Goal: Task Accomplishment & Management: Manage account settings

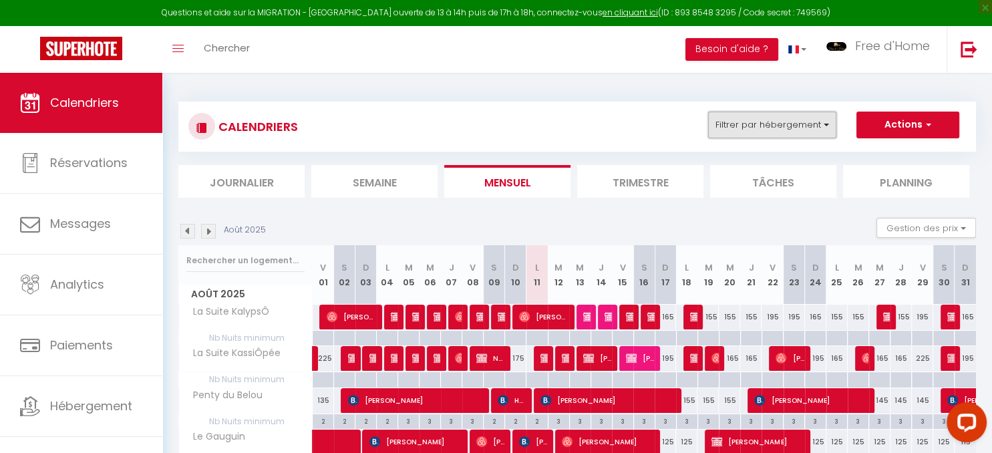
click at [783, 117] on button "Filtrer par hébergement" at bounding box center [772, 125] width 128 height 27
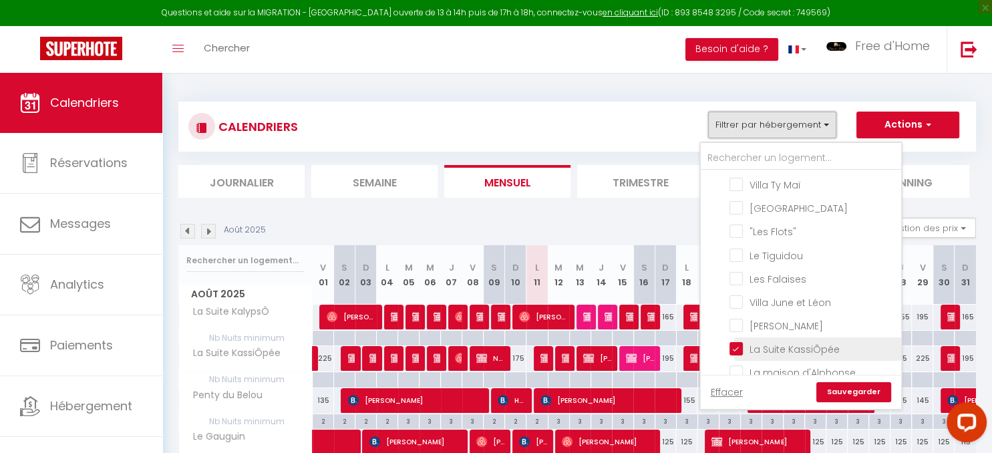
scroll to position [385, 0]
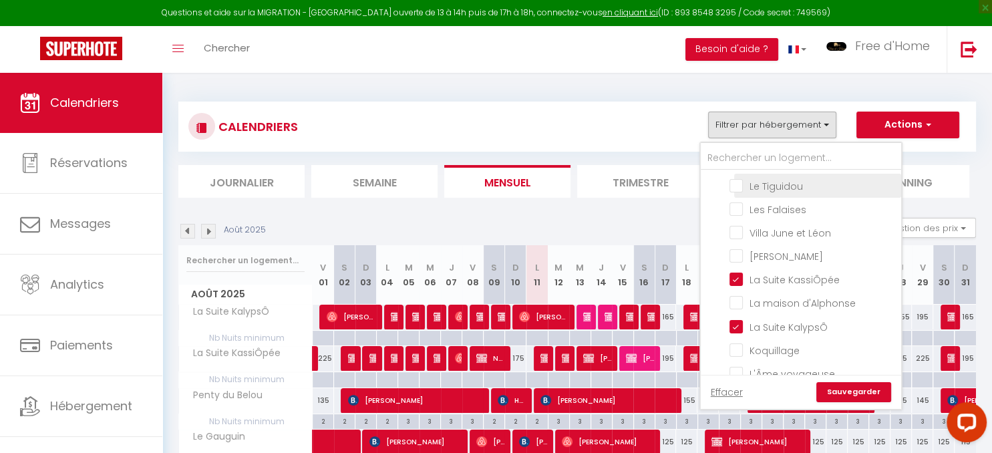
click at [755, 180] on input "Le Tiguidou" at bounding box center [813, 184] width 167 height 13
checkbox input "true"
checkbox input "false"
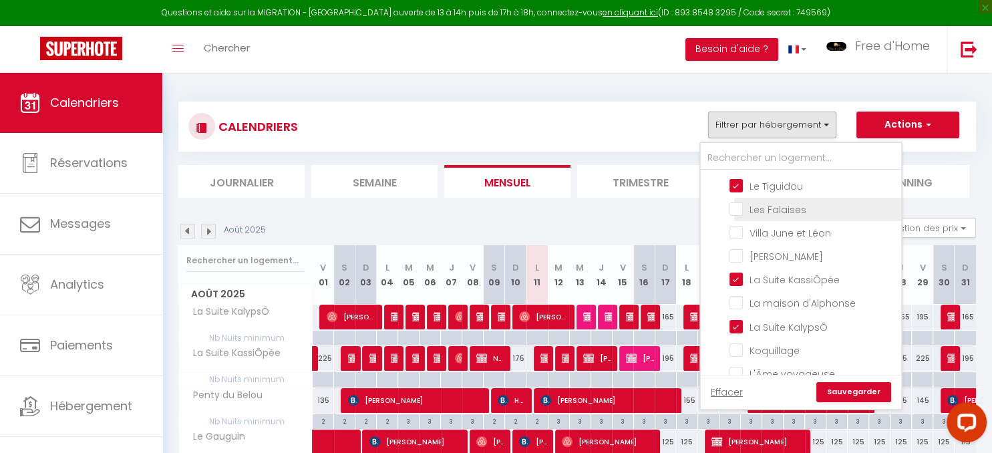
checkbox input "false"
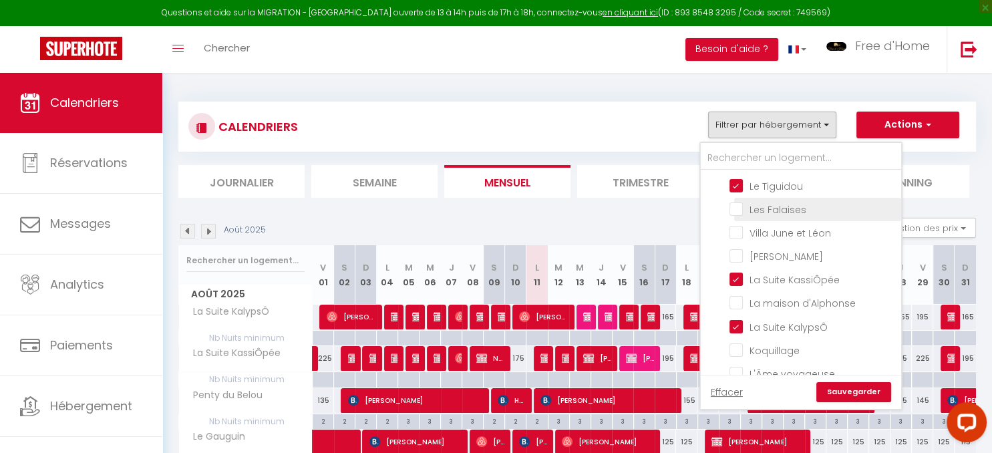
checkbox input "false"
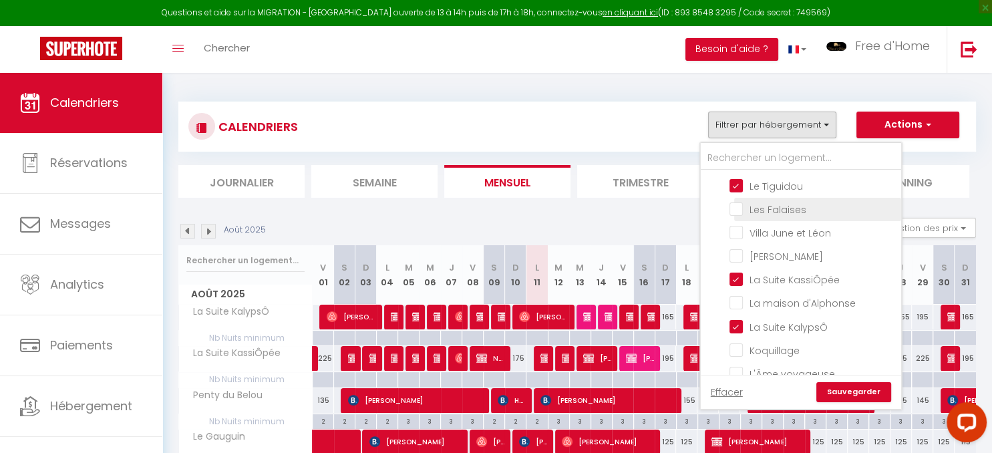
checkbox input "false"
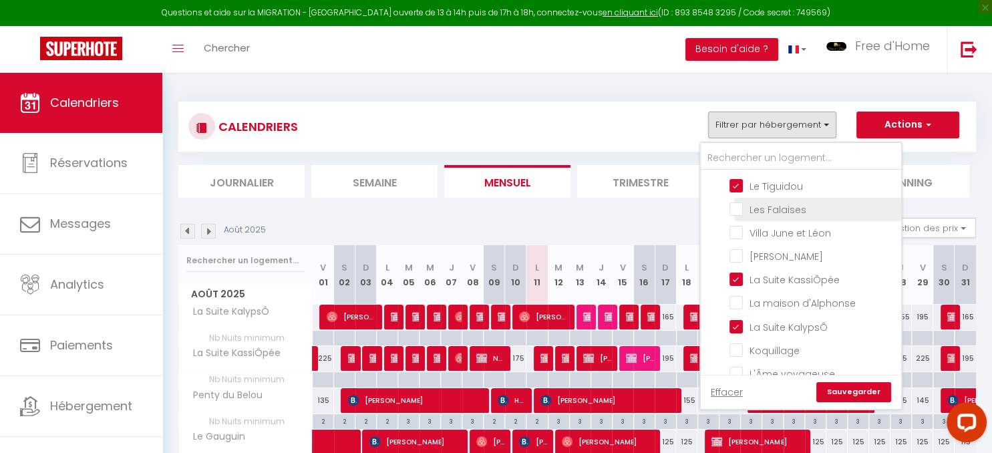
checkbox input "false"
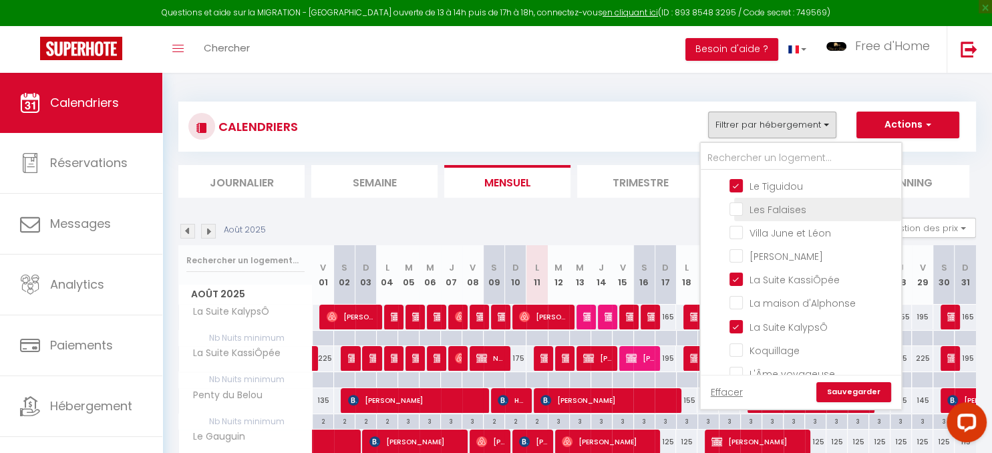
checkbox input "false"
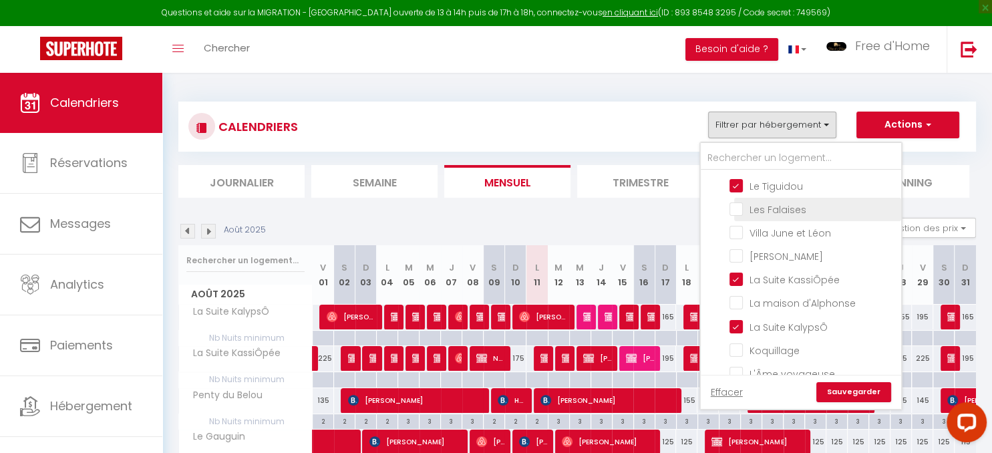
checkbox input "false"
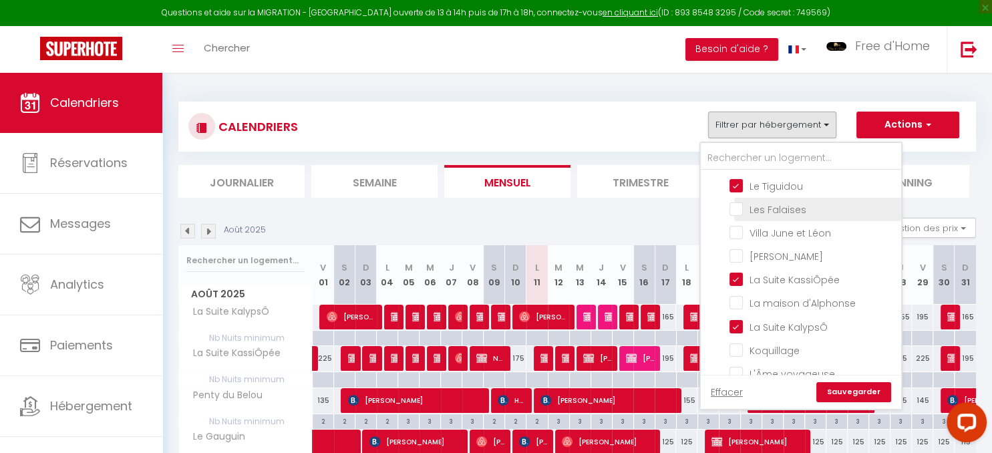
checkbox input "false"
click at [863, 386] on link "Sauvegarder" at bounding box center [853, 392] width 75 height 20
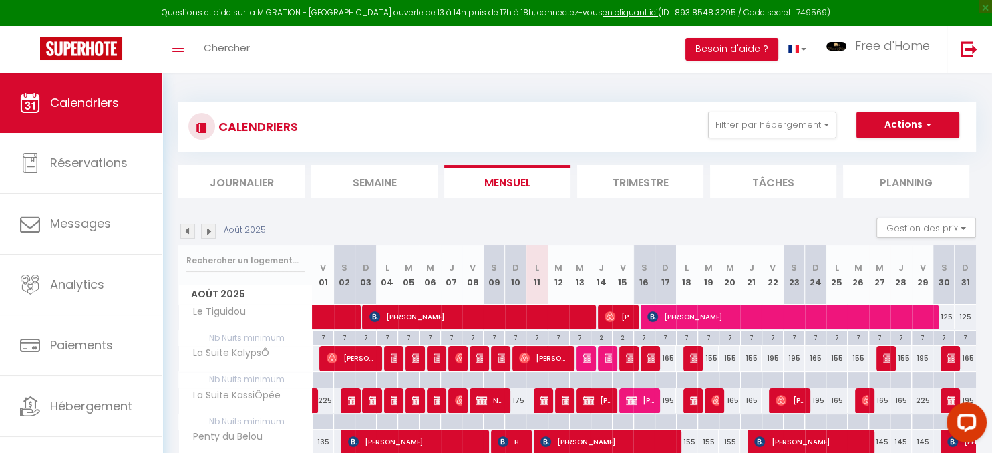
click at [474, 356] on div at bounding box center [480, 358] width 21 height 25
click at [480, 357] on img at bounding box center [481, 358] width 11 height 11
select select "OK"
select select "0"
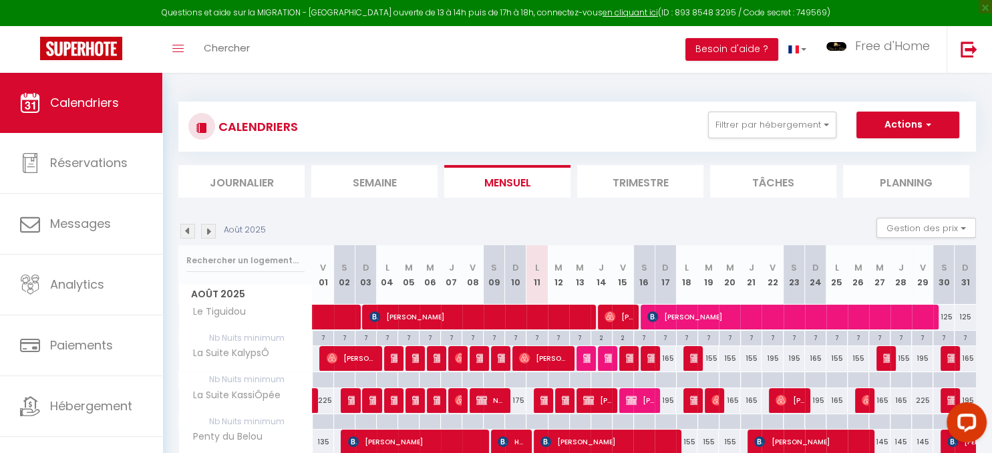
select select "0"
select select "1"
select select
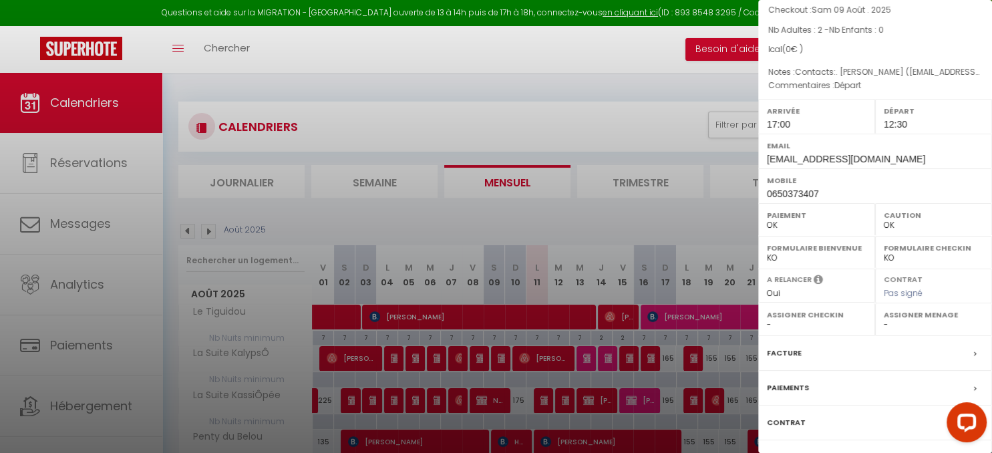
scroll to position [0, 0]
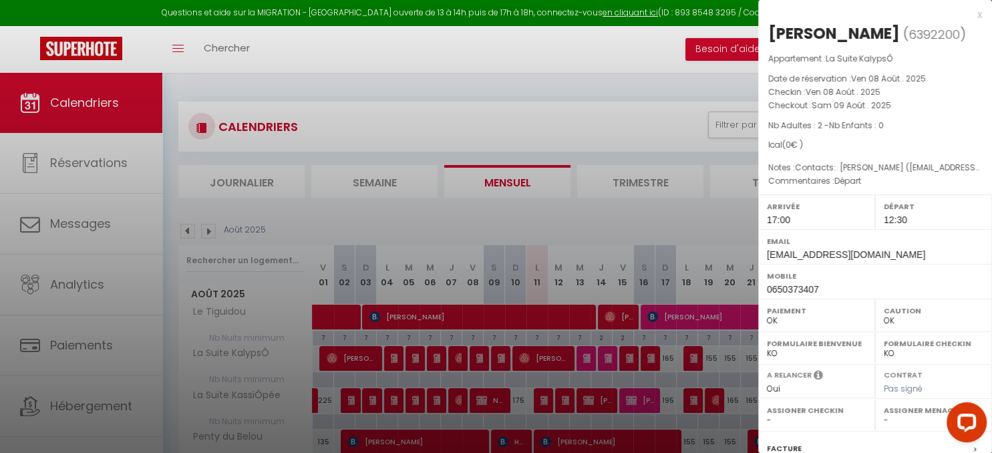
click at [484, 400] on div at bounding box center [496, 226] width 992 height 453
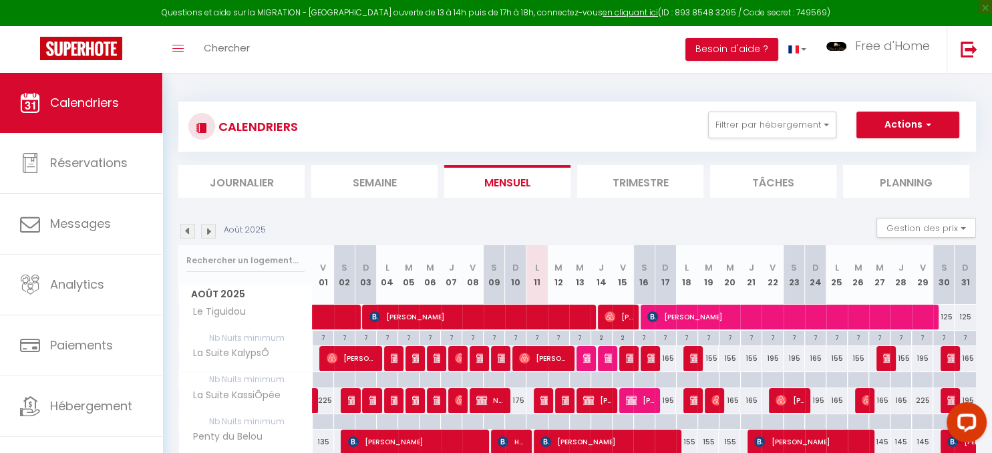
click at [484, 400] on img at bounding box center [481, 400] width 11 height 11
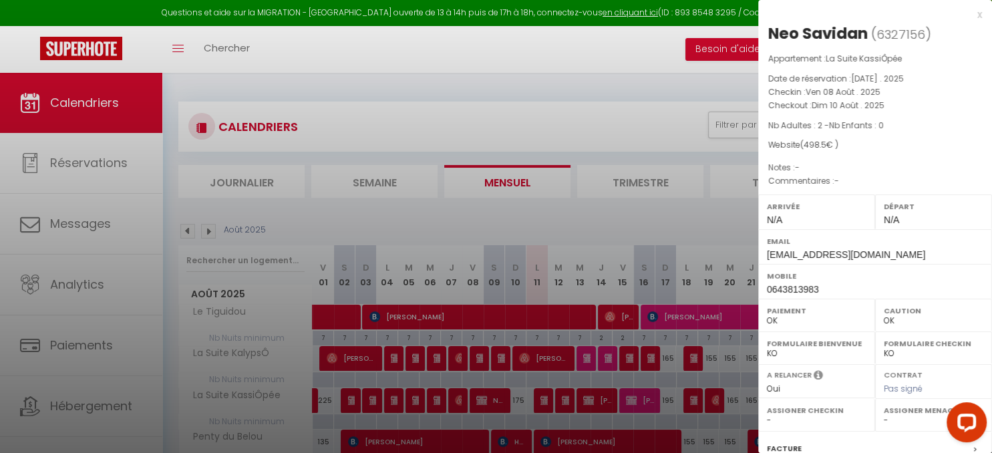
click at [482, 354] on div at bounding box center [496, 226] width 992 height 453
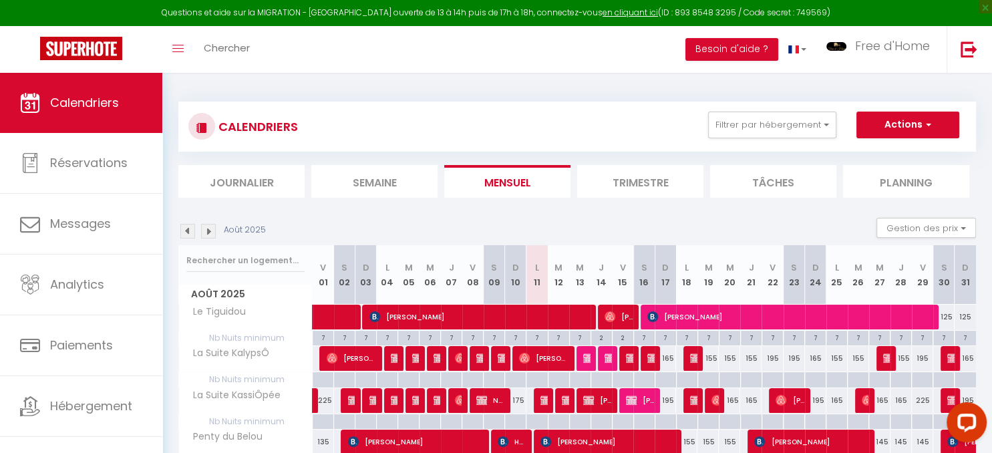
click at [480, 357] on img at bounding box center [481, 358] width 11 height 11
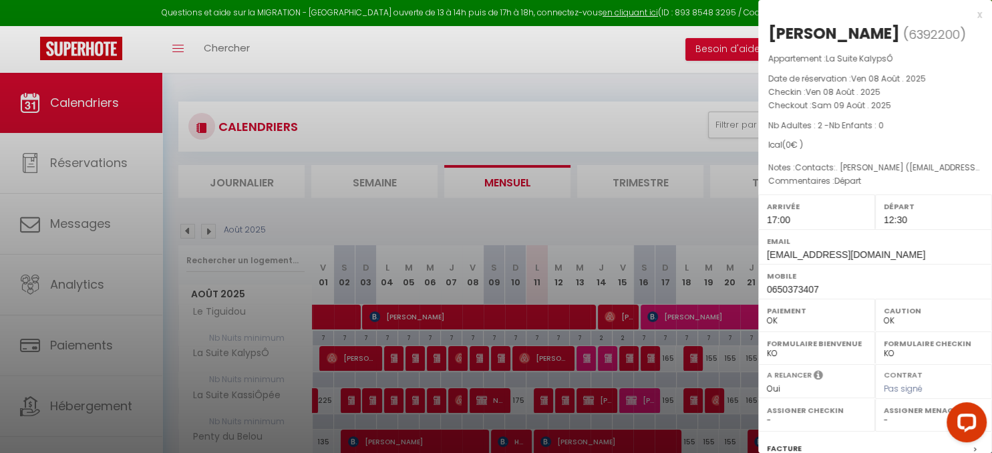
drag, startPoint x: 431, startPoint y: 220, endPoint x: 401, endPoint y: 392, distance: 173.7
click at [432, 220] on div at bounding box center [496, 226] width 992 height 453
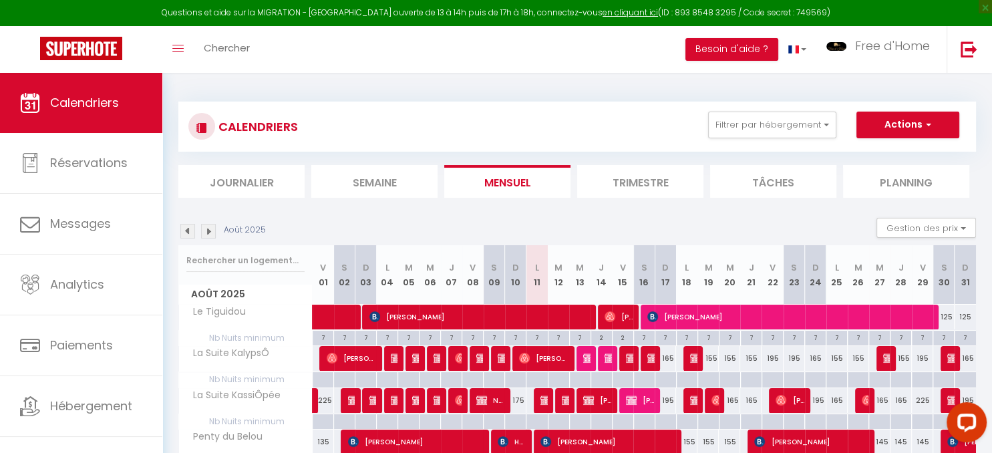
click at [184, 234] on img at bounding box center [187, 231] width 15 height 15
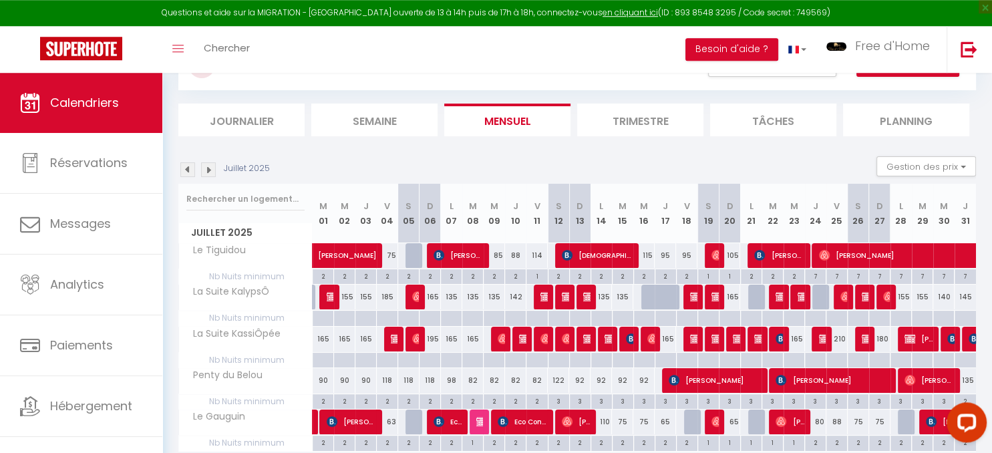
scroll to position [113, 0]
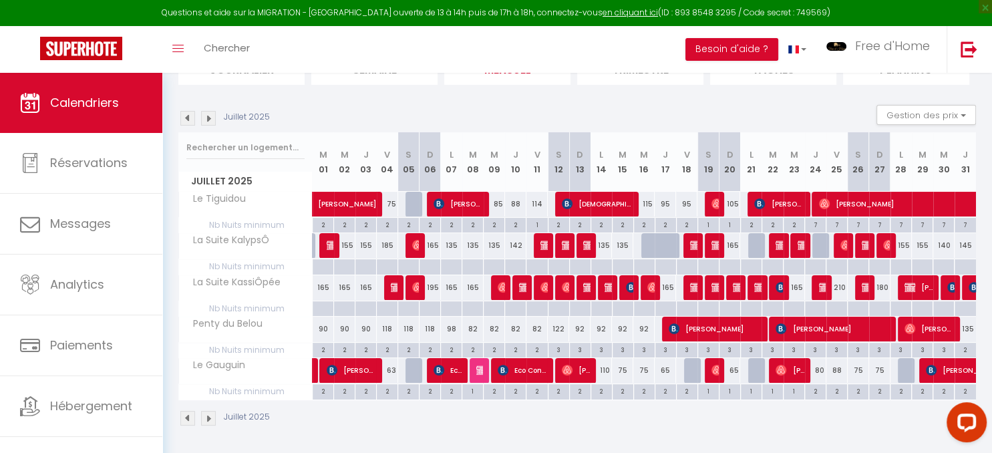
click at [953, 282] on img at bounding box center [952, 287] width 11 height 11
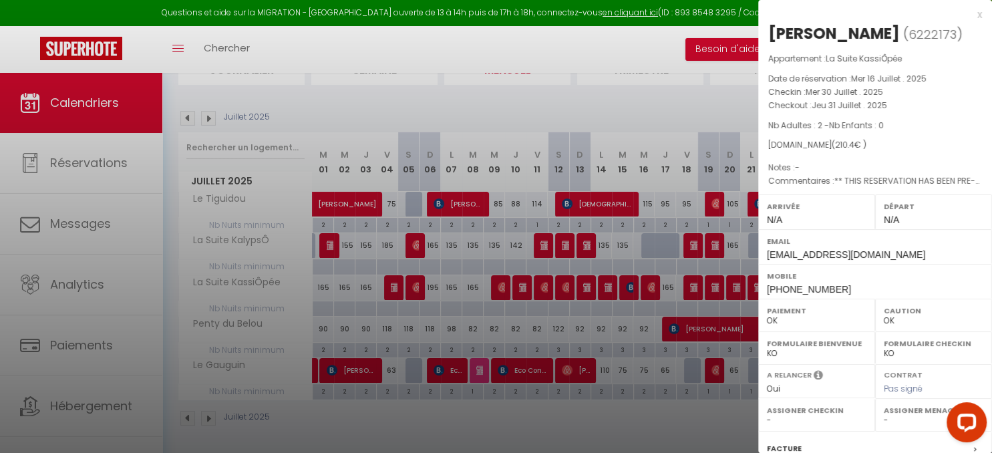
click at [621, 101] on div at bounding box center [496, 226] width 992 height 453
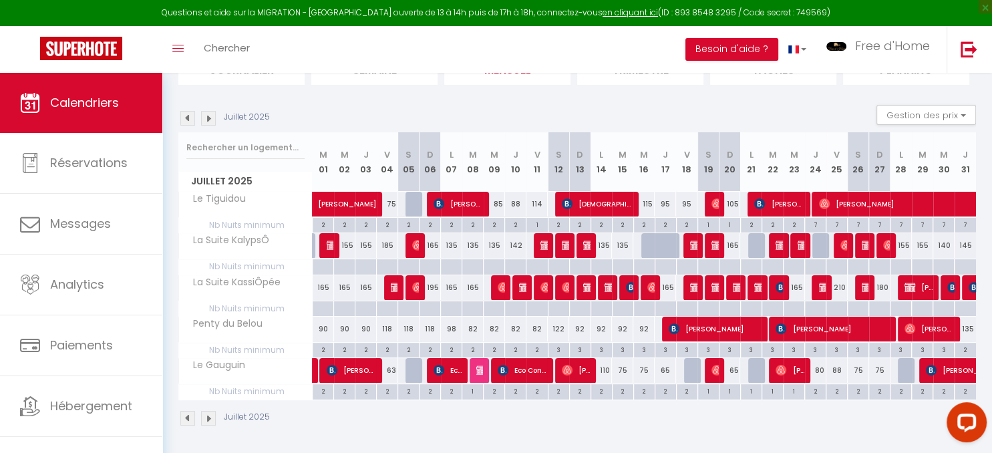
click at [971, 288] on img at bounding box center [974, 287] width 11 height 11
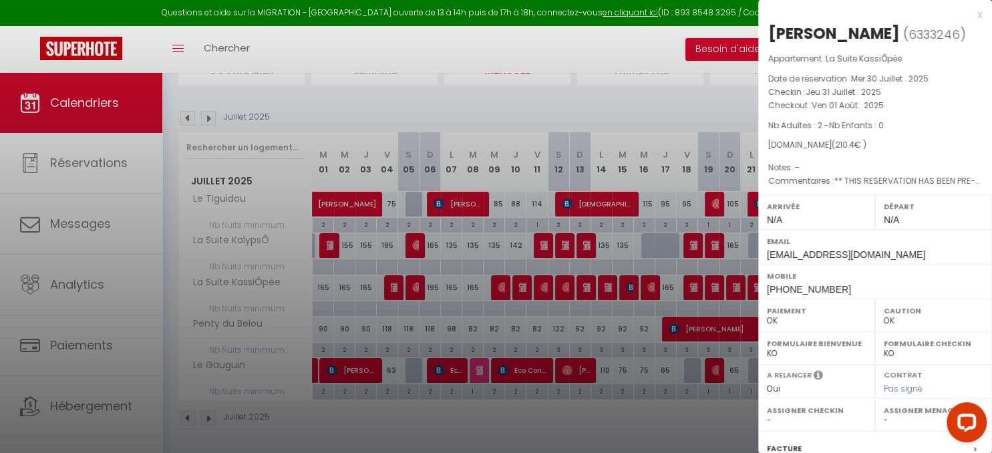
click at [525, 110] on div at bounding box center [496, 226] width 992 height 453
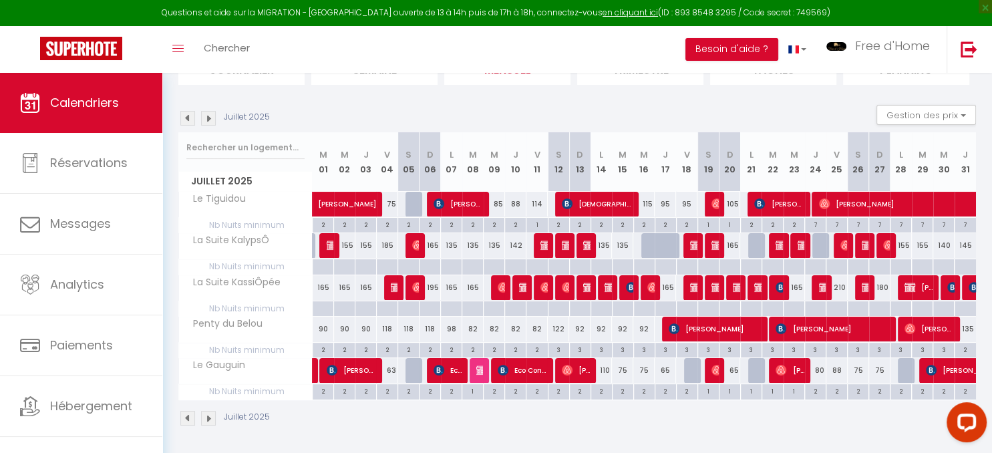
click at [867, 287] on img at bounding box center [867, 287] width 11 height 11
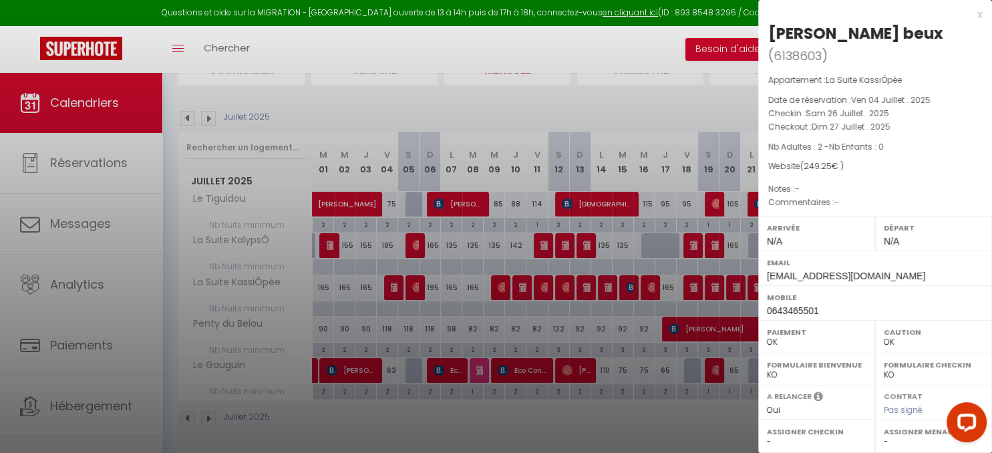
click at [671, 94] on div at bounding box center [496, 226] width 992 height 453
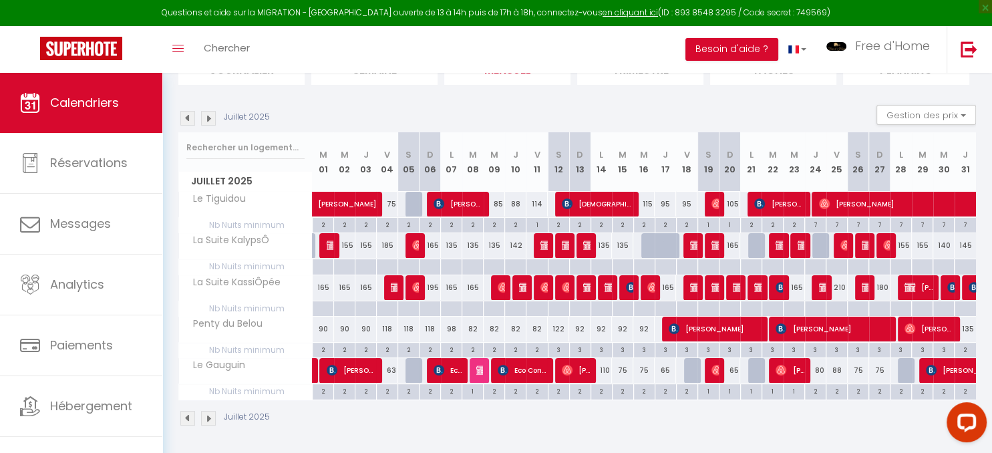
click at [867, 245] on img at bounding box center [867, 245] width 11 height 11
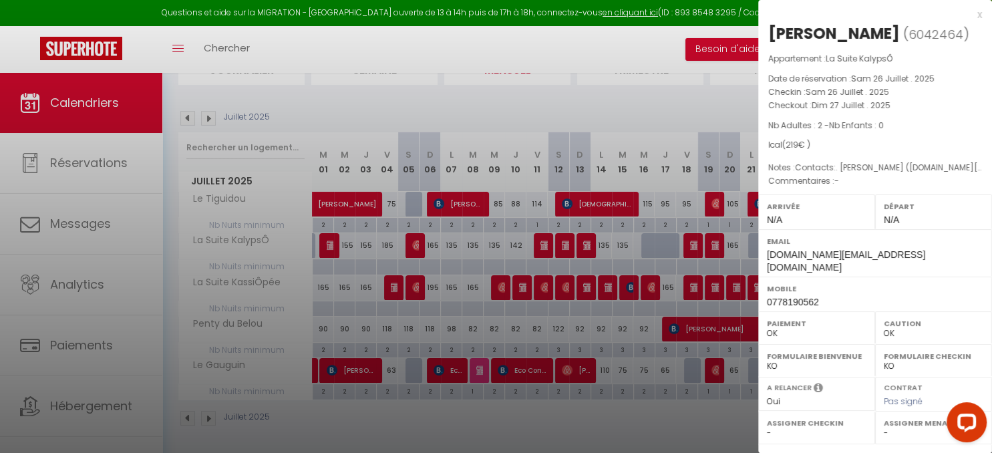
click at [496, 23] on div at bounding box center [496, 226] width 992 height 453
click at [358, 101] on div at bounding box center [496, 226] width 992 height 453
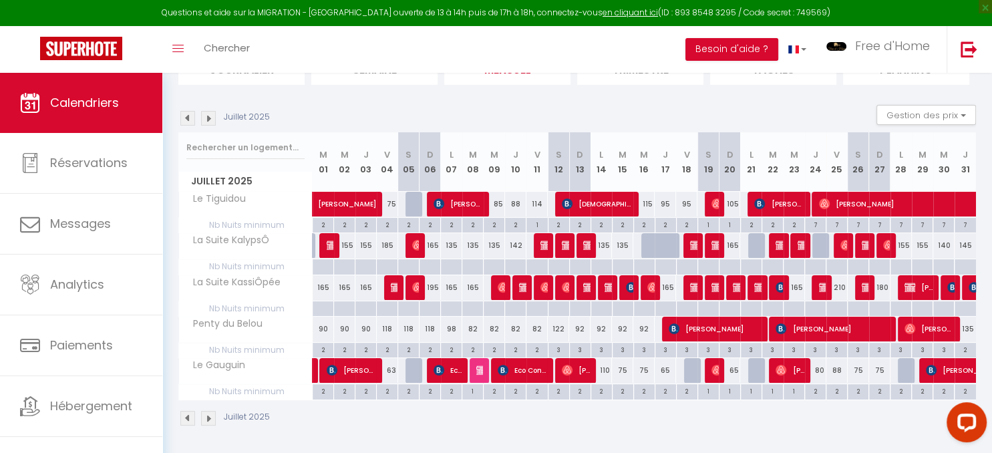
click at [210, 119] on img at bounding box center [208, 118] width 15 height 15
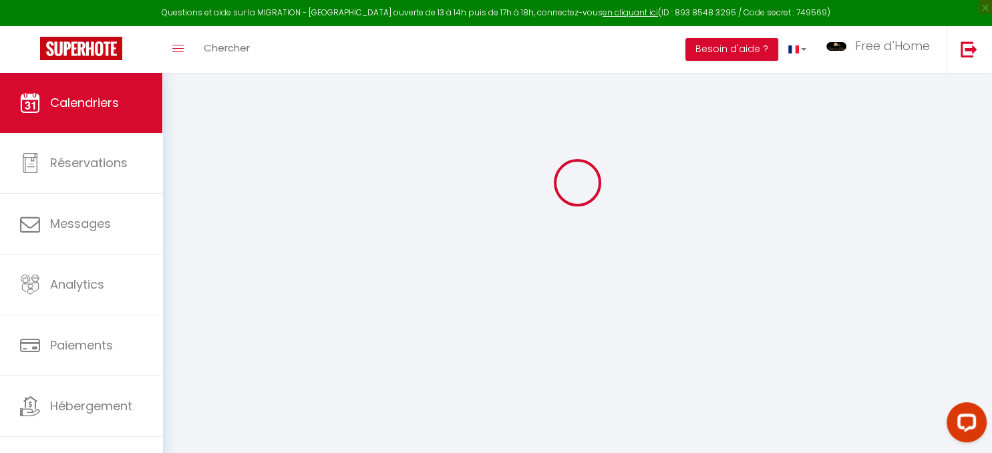
scroll to position [72, 0]
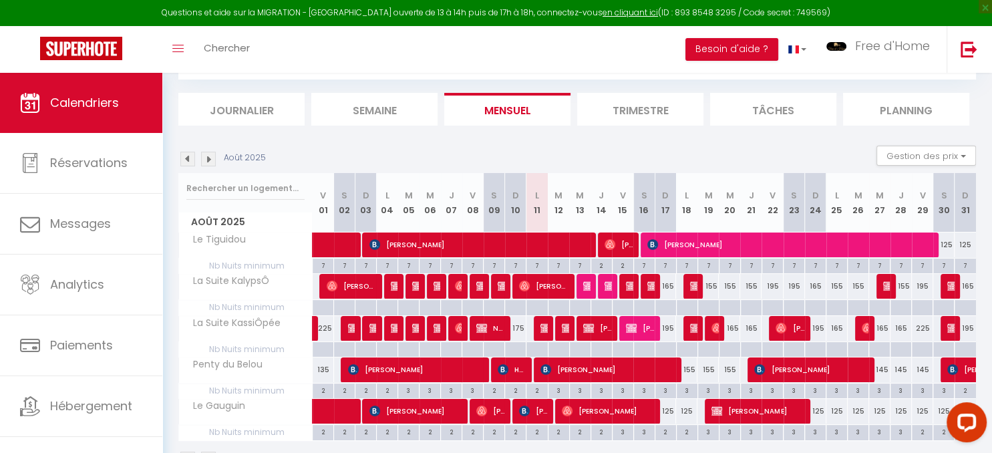
click at [349, 329] on img at bounding box center [353, 328] width 11 height 11
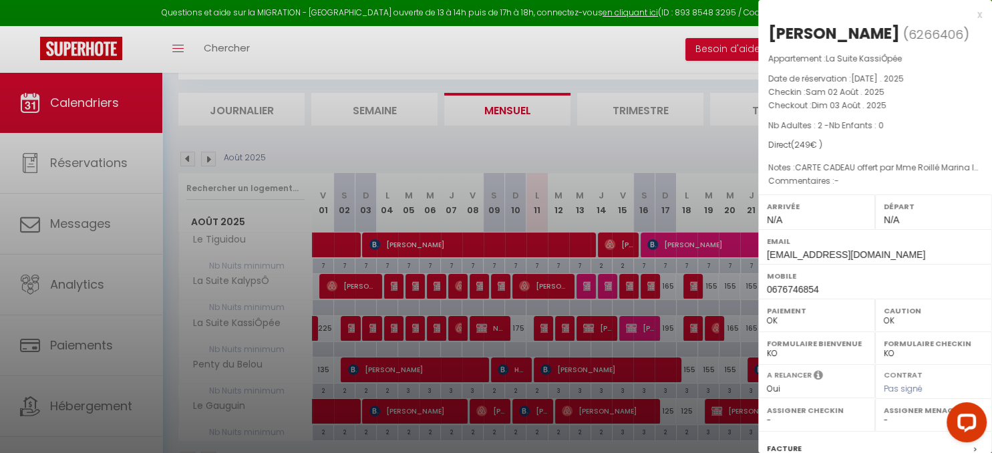
click at [371, 327] on div at bounding box center [496, 226] width 992 height 453
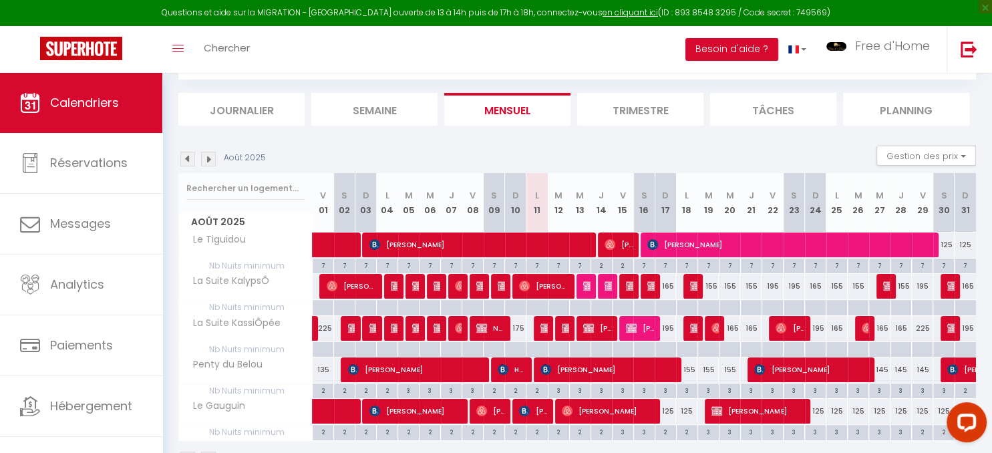
click at [371, 327] on img at bounding box center [374, 328] width 11 height 11
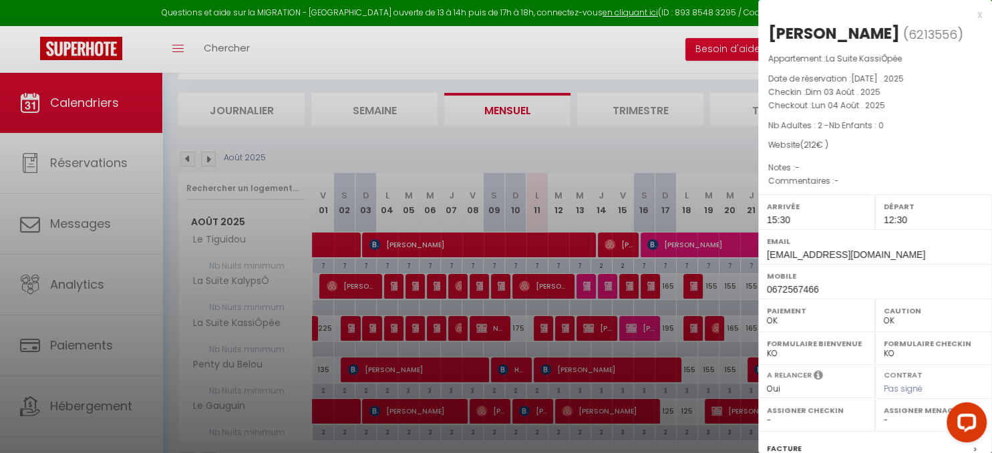
click at [394, 324] on div at bounding box center [496, 226] width 992 height 453
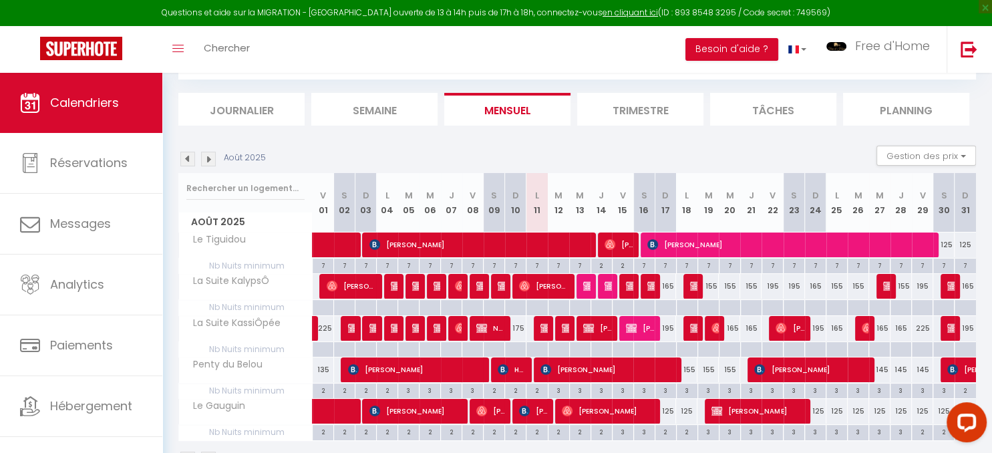
click at [394, 325] on img at bounding box center [396, 328] width 11 height 11
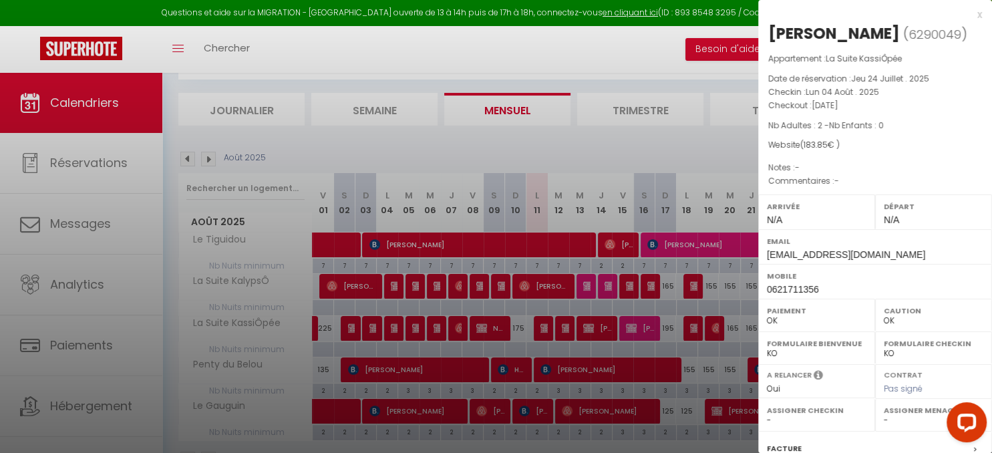
click at [416, 319] on div at bounding box center [496, 226] width 992 height 453
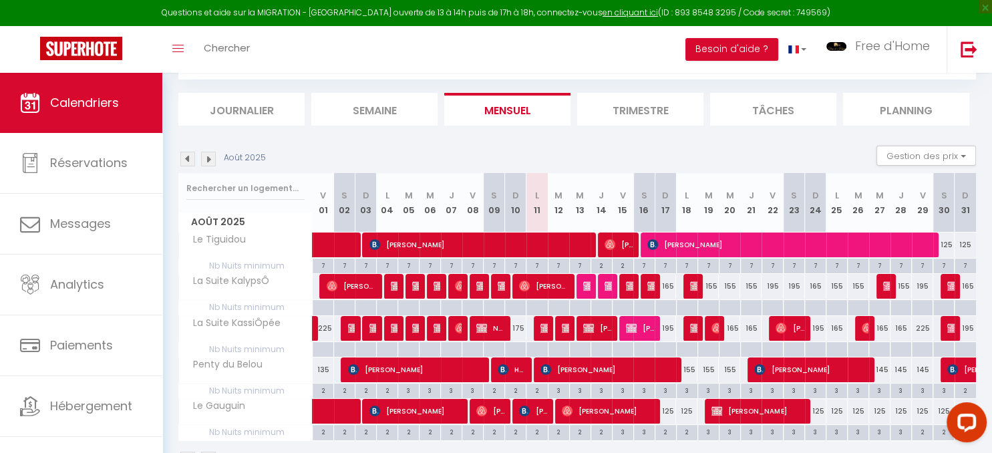
click at [416, 327] on body "Questions et aide sur la MIGRATION - [GEOGRAPHIC_DATA] ouverte de 13 à 14h puis…" at bounding box center [496, 249] width 992 height 496
click at [416, 327] on img at bounding box center [417, 328] width 11 height 11
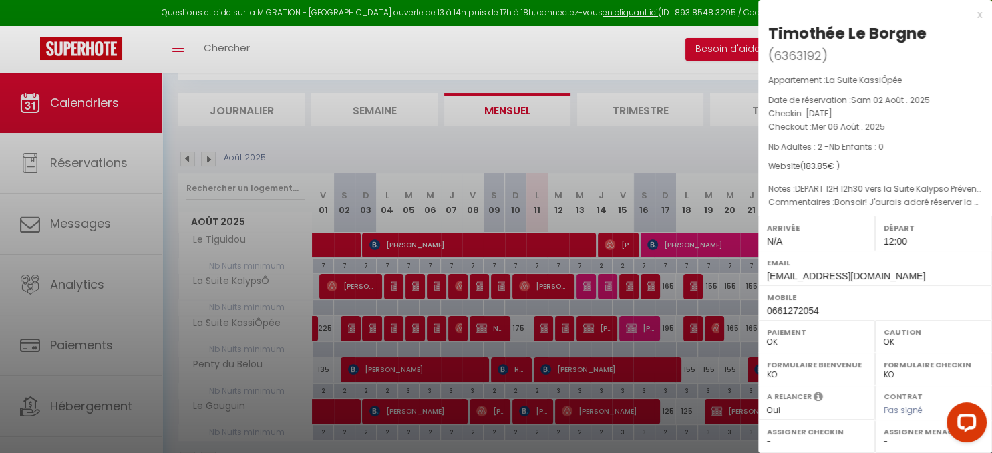
click at [434, 327] on div at bounding box center [496, 226] width 992 height 453
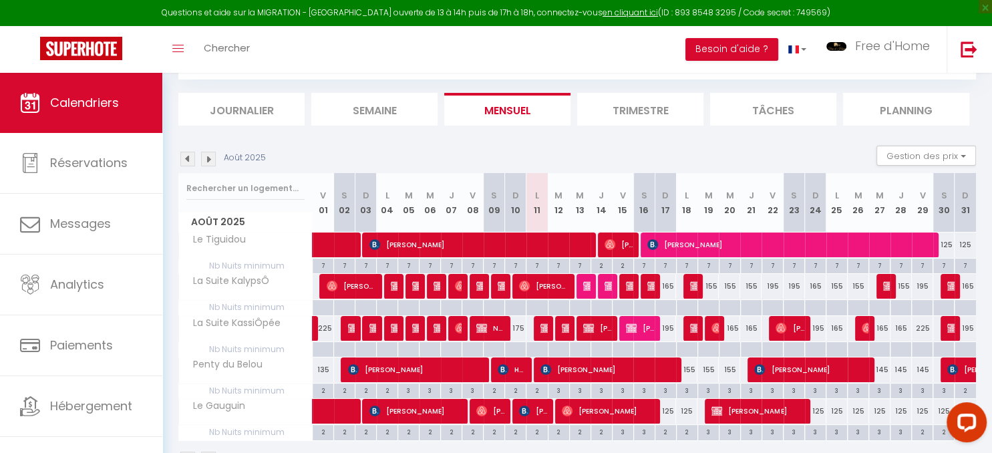
click at [437, 327] on img at bounding box center [439, 328] width 11 height 11
